Goal: Task Accomplishment & Management: Manage account settings

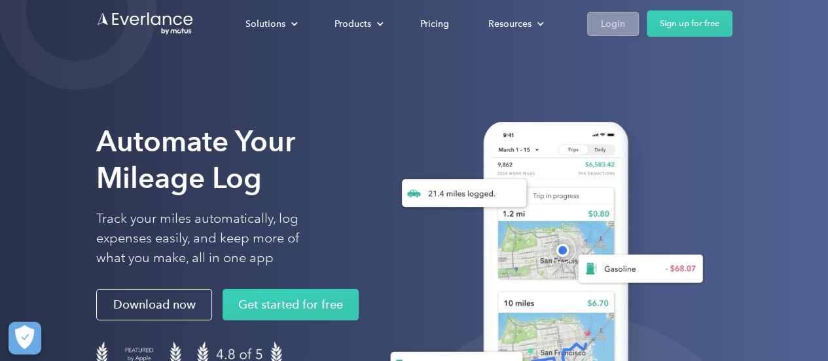
click at [612, 28] on div "Login" at bounding box center [613, 24] width 24 height 16
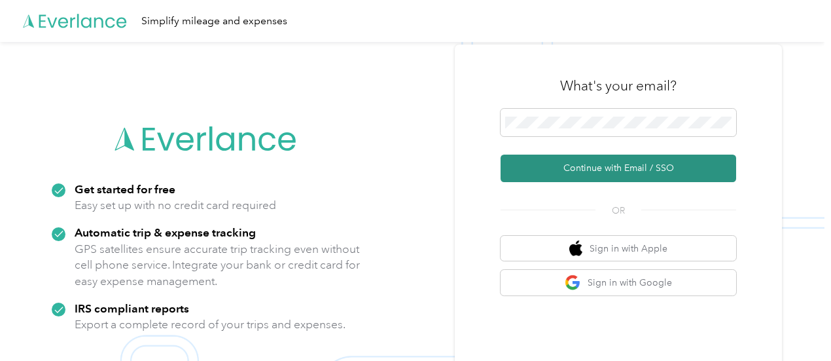
click at [586, 167] on button "Continue with Email / SSO" at bounding box center [619, 167] width 236 height 27
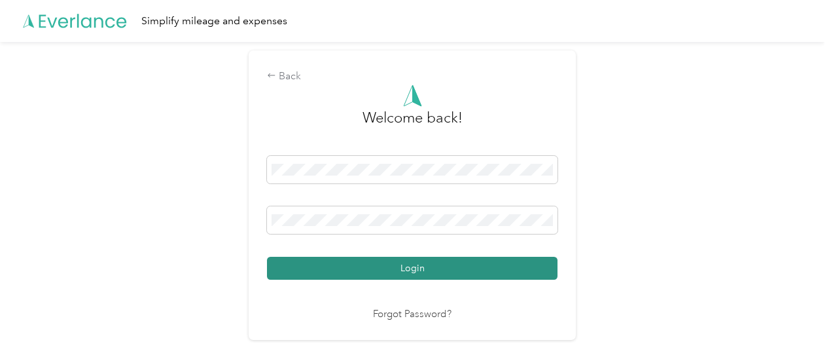
click at [421, 274] on button "Login" at bounding box center [412, 268] width 291 height 23
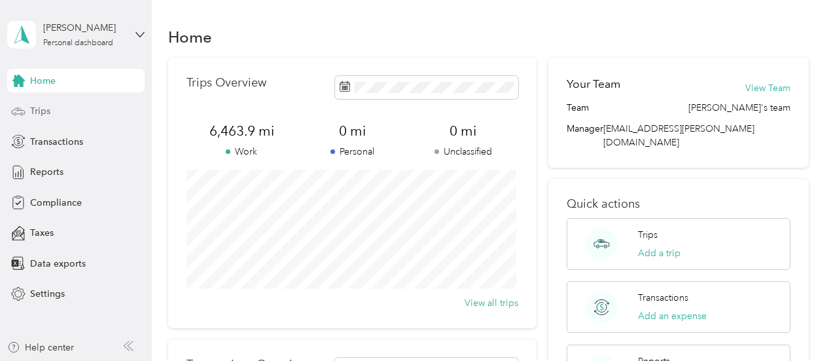
click at [35, 111] on span "Trips" at bounding box center [40, 111] width 20 height 14
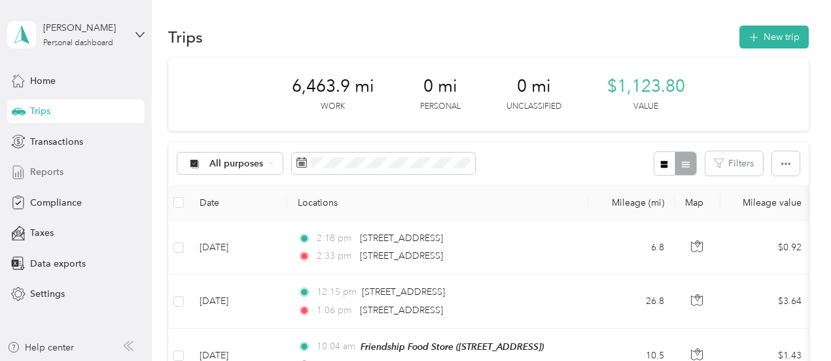
click at [55, 173] on span "Reports" at bounding box center [46, 172] width 33 height 14
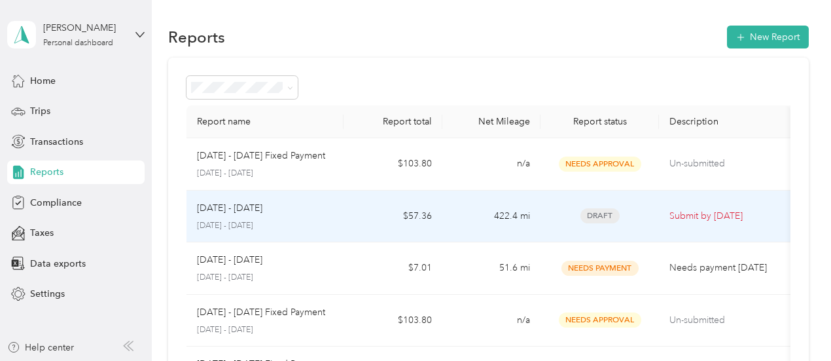
click at [681, 214] on p "Submit by [DATE]" at bounding box center [725, 216] width 111 height 14
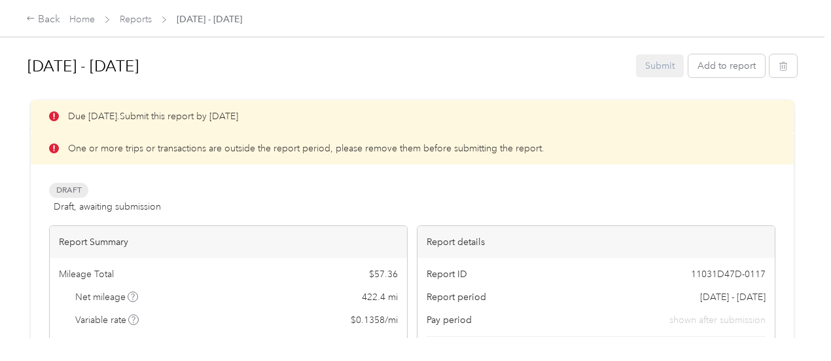
click at [479, 197] on div "Draft Draft, awaiting submission View activity & comments" at bounding box center [412, 198] width 727 height 31
click at [338, 153] on p "One or more trips or transactions are outside the report period, please remove …" at bounding box center [306, 148] width 477 height 14
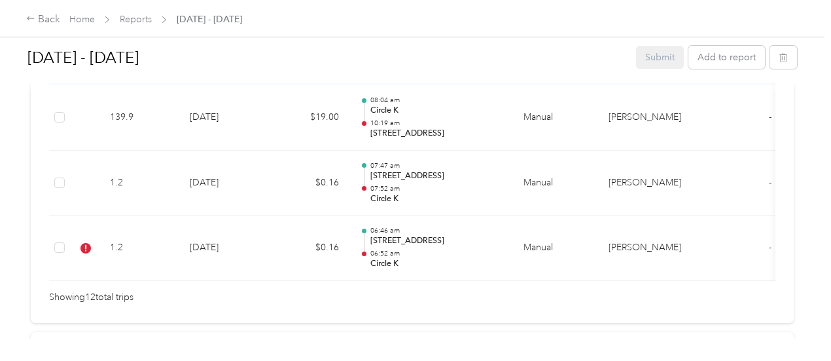
scroll to position [1090, 0]
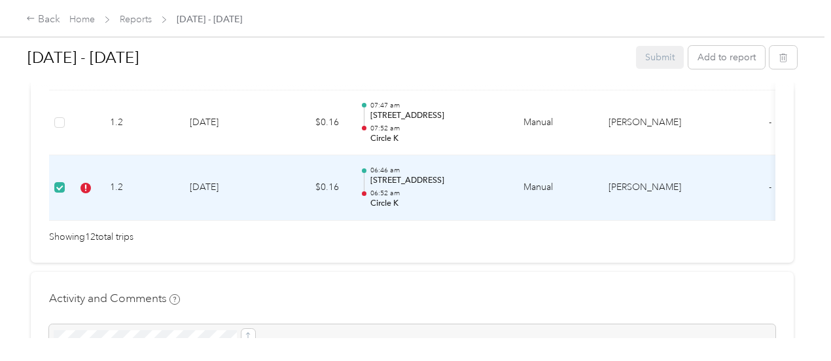
drag, startPoint x: 65, startPoint y: 203, endPoint x: 344, endPoint y: 227, distance: 279.3
click at [344, 221] on td "$0.16" at bounding box center [310, 187] width 79 height 65
drag, startPoint x: 228, startPoint y: 211, endPoint x: 147, endPoint y: 198, distance: 82.9
click at [147, 198] on td "1.2" at bounding box center [140, 187] width 80 height 65
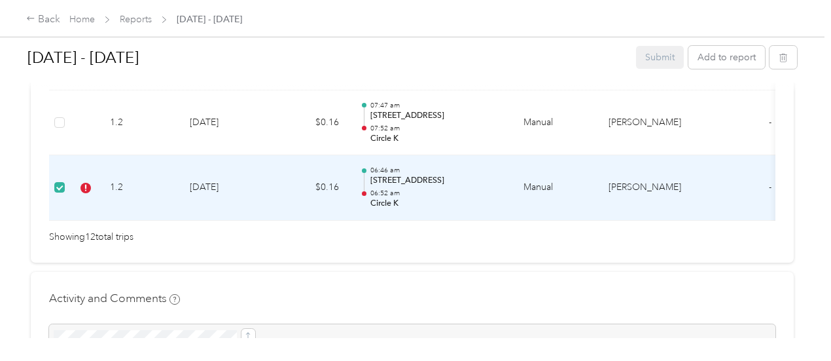
click at [147, 198] on td "1.2" at bounding box center [140, 187] width 80 height 65
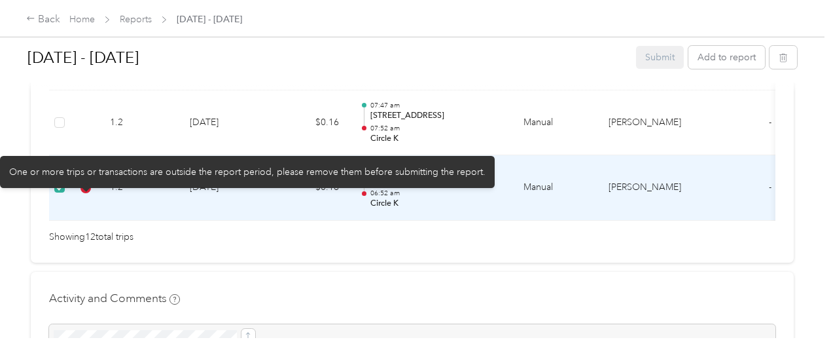
click at [84, 193] on icon at bounding box center [86, 188] width 10 height 10
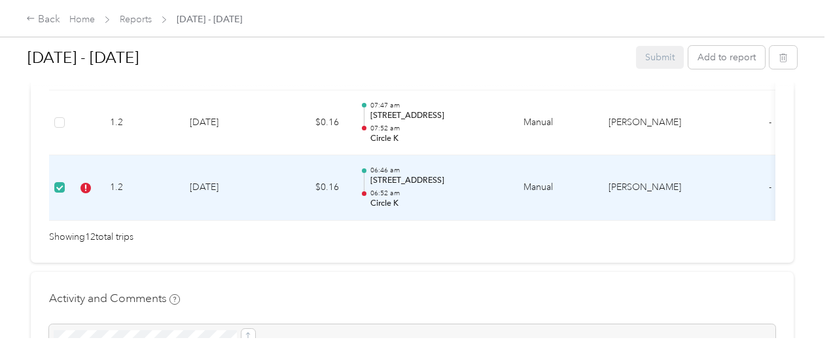
click at [229, 215] on td "[DATE]" at bounding box center [225, 187] width 92 height 65
click at [79, 19] on link "Home" at bounding box center [82, 19] width 26 height 11
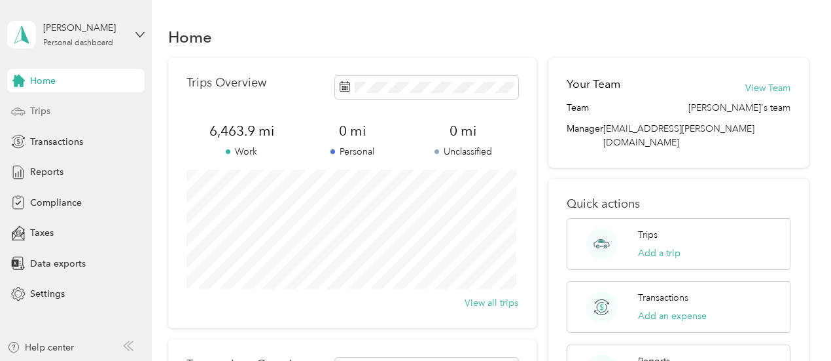
click at [42, 112] on span "Trips" at bounding box center [40, 111] width 20 height 14
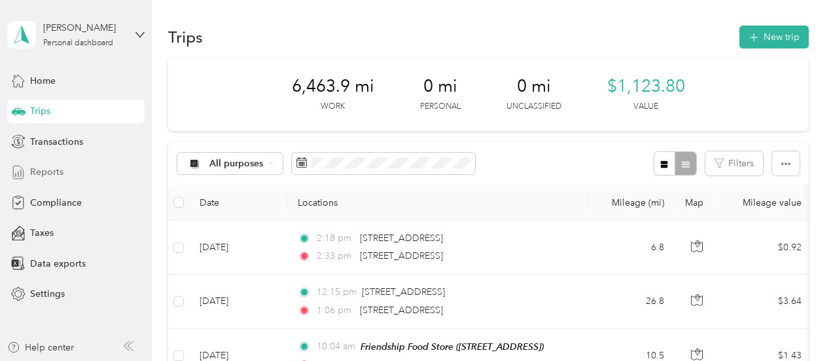
click at [52, 172] on span "Reports" at bounding box center [46, 172] width 33 height 14
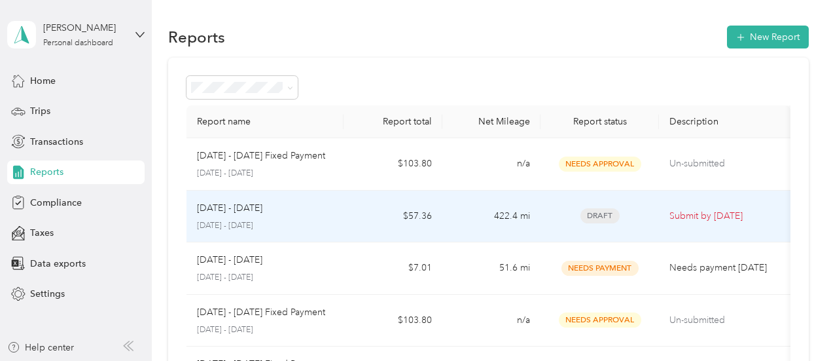
click at [693, 221] on p "Submit by [DATE]" at bounding box center [725, 216] width 111 height 14
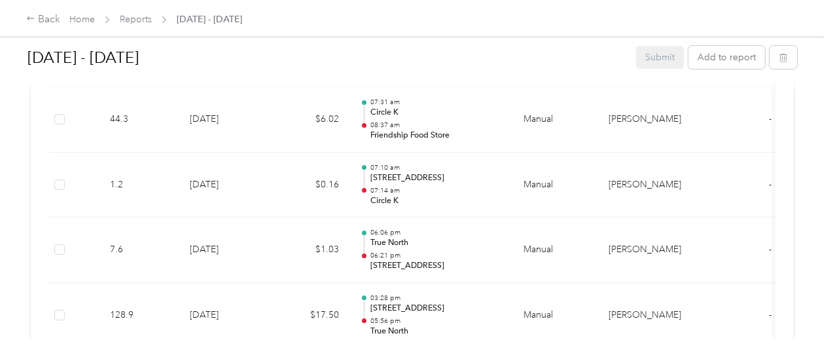
scroll to position [589, 0]
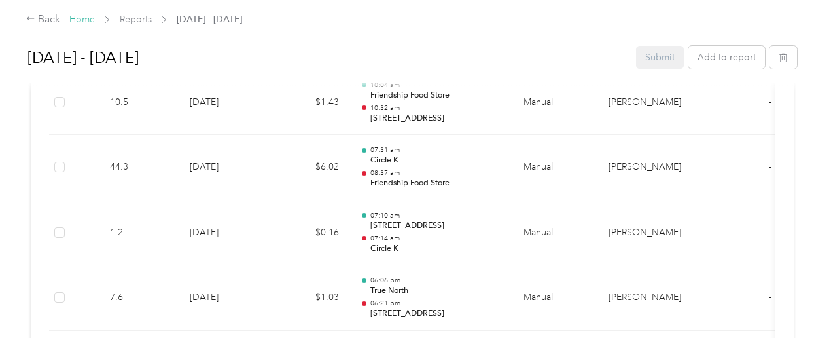
click at [76, 19] on link "Home" at bounding box center [82, 19] width 26 height 11
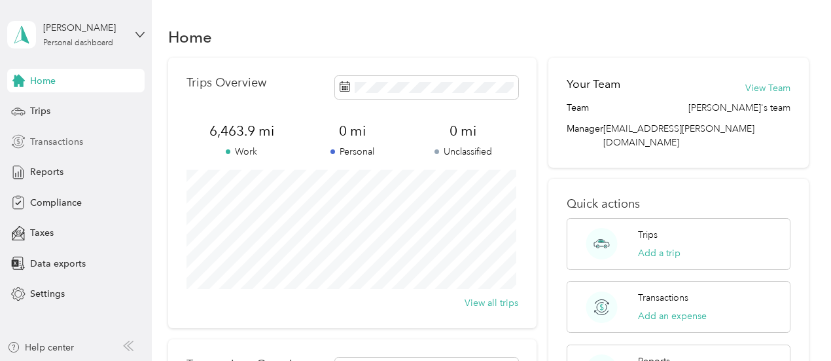
click at [51, 138] on span "Transactions" at bounding box center [56, 142] width 53 height 14
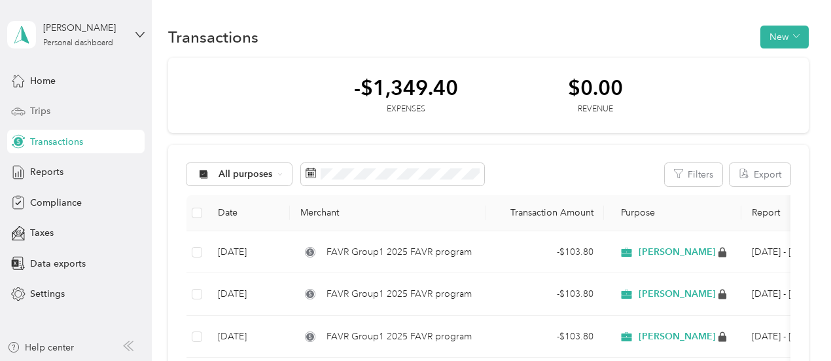
click at [50, 117] on span "Trips" at bounding box center [40, 111] width 20 height 14
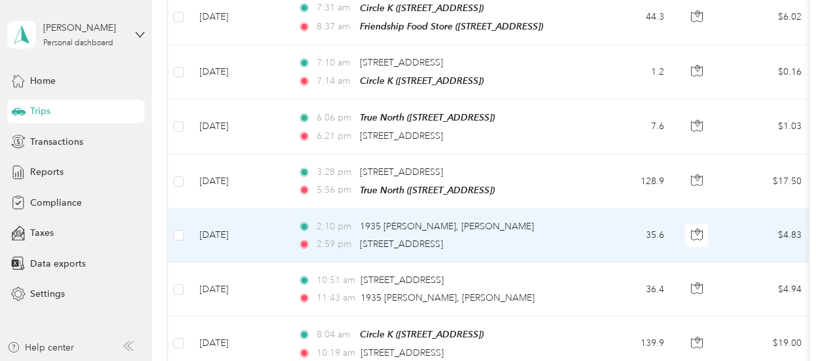
scroll to position [655, 0]
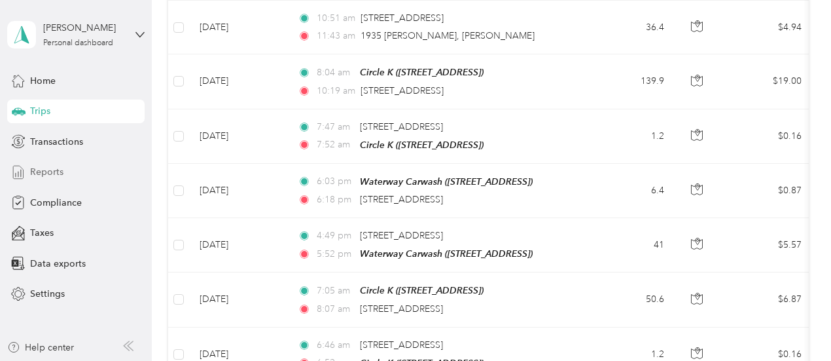
click at [50, 169] on span "Reports" at bounding box center [46, 172] width 33 height 14
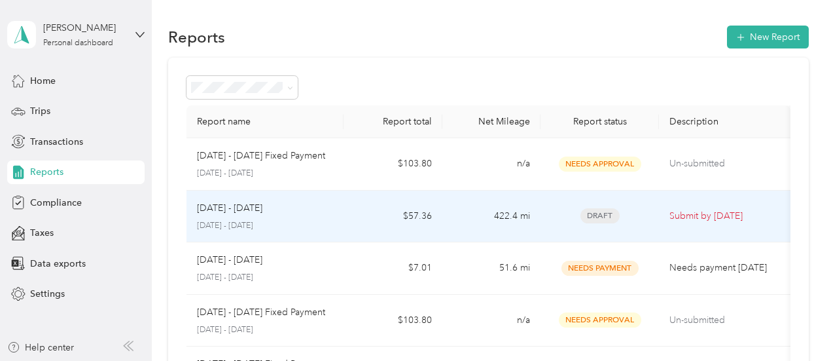
click at [696, 213] on p "Submit by [DATE]" at bounding box center [725, 216] width 111 height 14
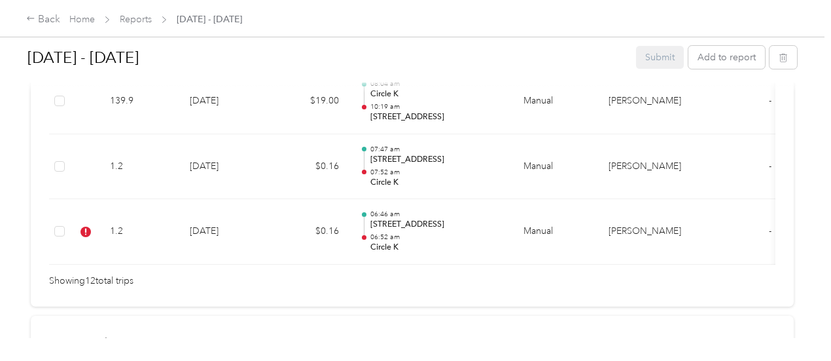
scroll to position [1058, 0]
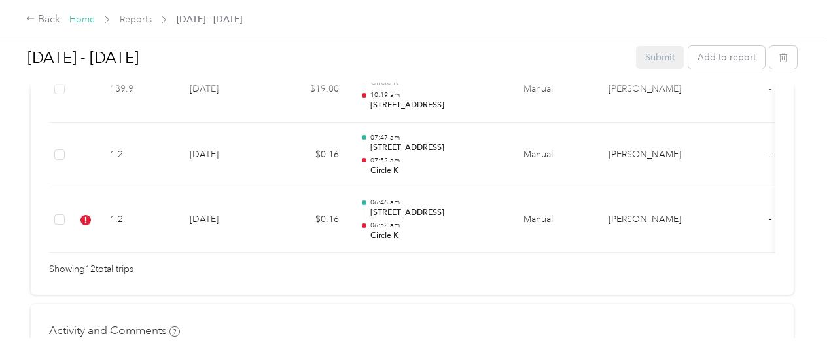
click at [82, 20] on link "Home" at bounding box center [82, 19] width 26 height 11
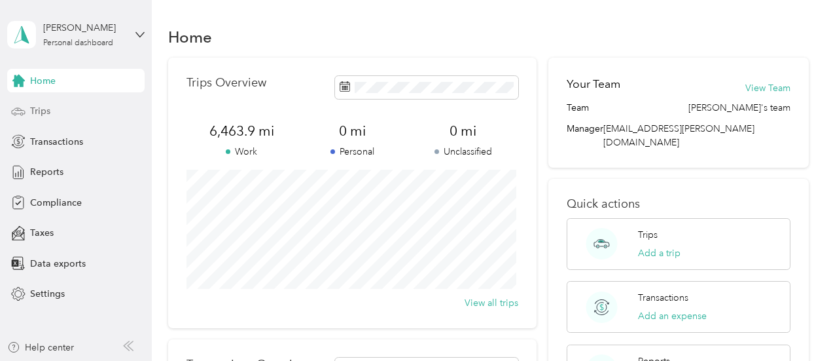
click at [46, 113] on span "Trips" at bounding box center [40, 111] width 20 height 14
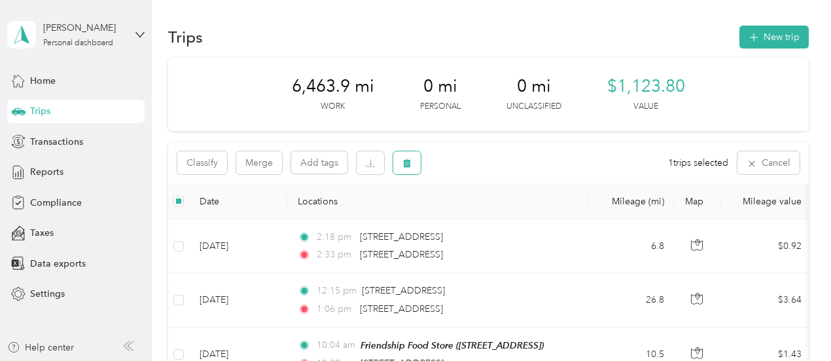
click at [408, 166] on icon "button" at bounding box center [407, 163] width 8 height 9
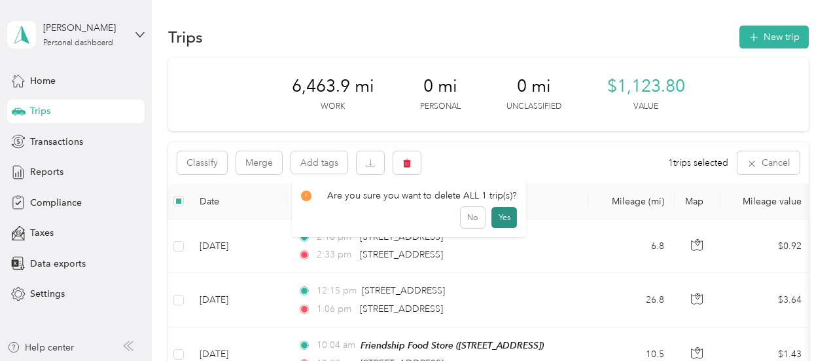
click at [500, 217] on button "Yes" at bounding box center [505, 217] width 26 height 21
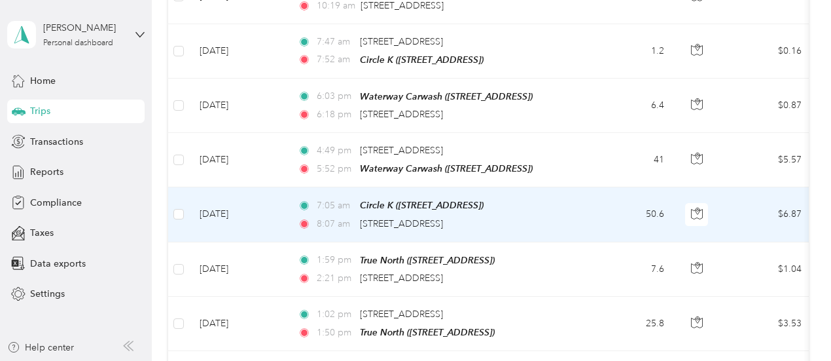
scroll to position [589, 0]
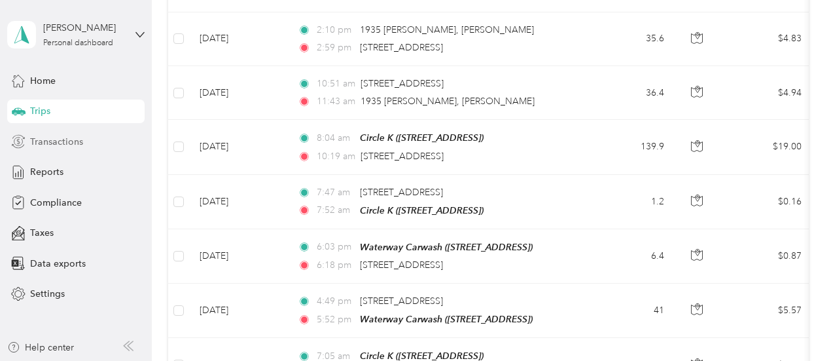
click at [71, 145] on span "Transactions" at bounding box center [56, 142] width 53 height 14
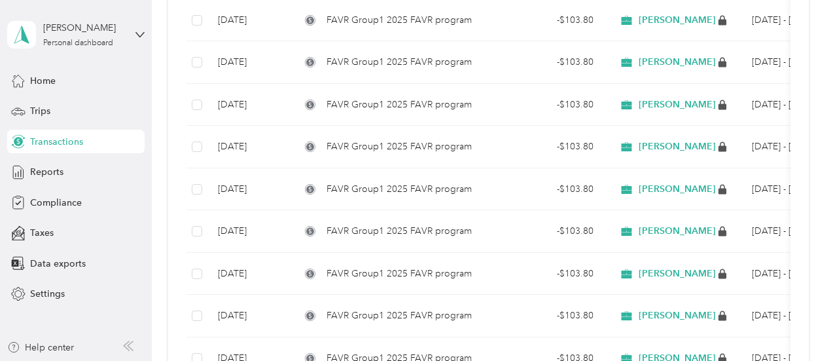
scroll to position [589, 0]
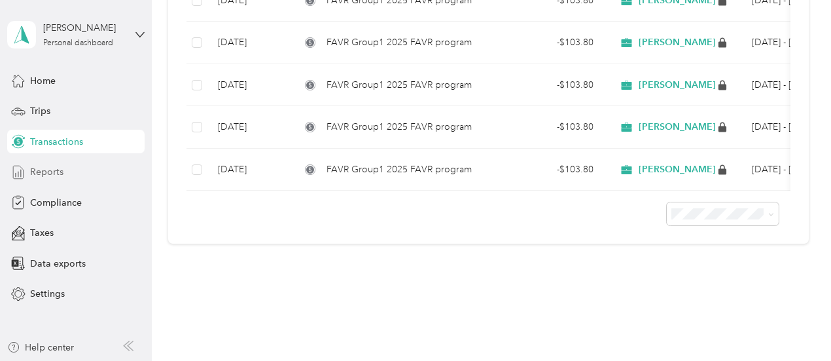
click at [45, 168] on span "Reports" at bounding box center [46, 172] width 33 height 14
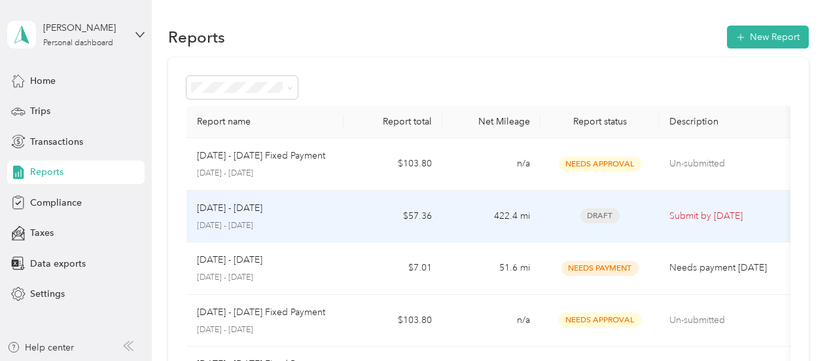
click at [693, 213] on p "Submit by [DATE]" at bounding box center [725, 216] width 111 height 14
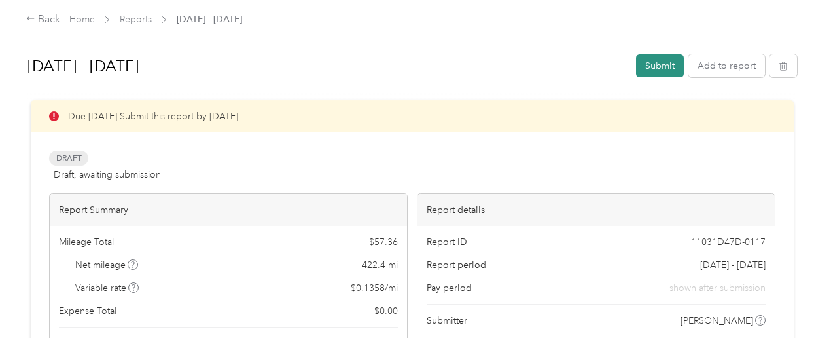
click at [655, 65] on button "Submit" at bounding box center [660, 65] width 48 height 23
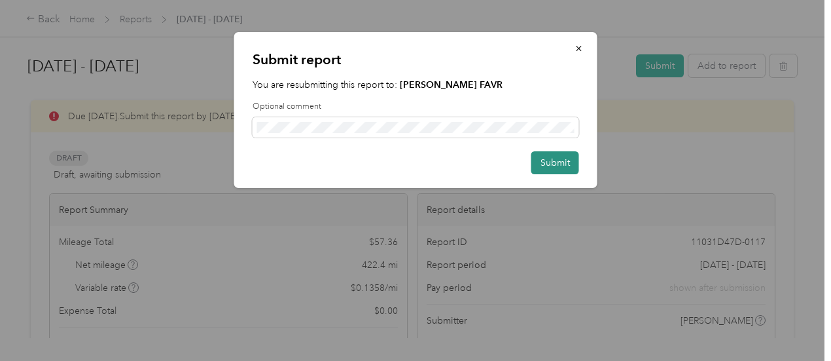
click at [552, 160] on button "Submit" at bounding box center [556, 162] width 48 height 23
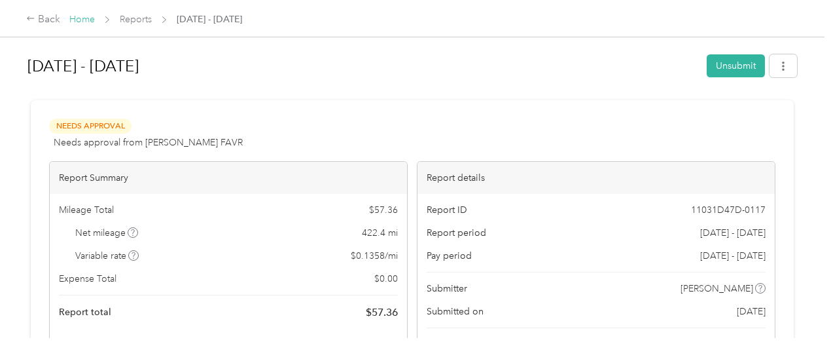
click at [77, 23] on link "Home" at bounding box center [82, 19] width 26 height 11
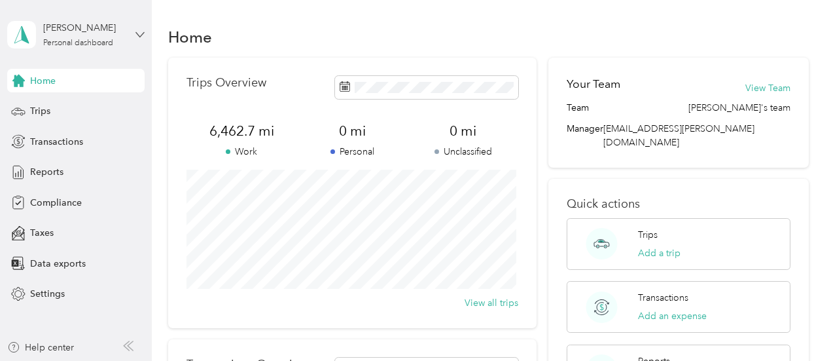
click at [139, 34] on icon at bounding box center [140, 34] width 9 height 9
click at [57, 107] on div "Log out" at bounding box center [44, 108] width 50 height 14
